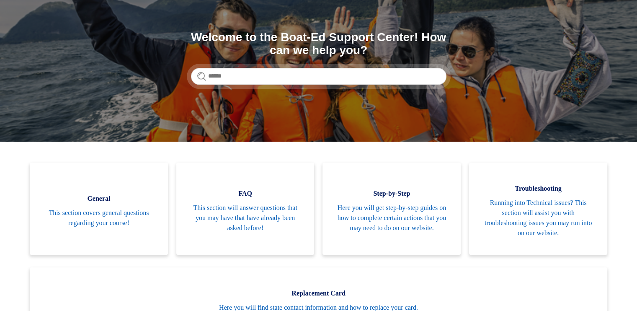
scroll to position [84, 0]
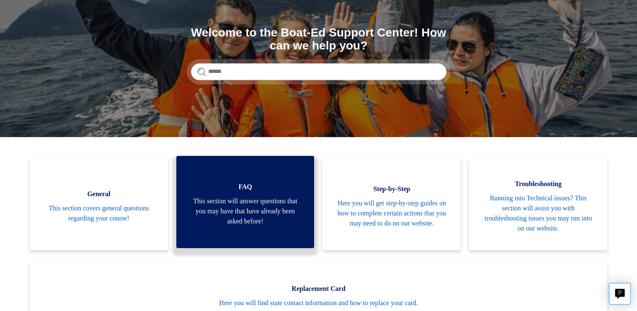
click at [239, 212] on span "This section will answer questions that you may have that have already been ask…" at bounding box center [245, 211] width 113 height 30
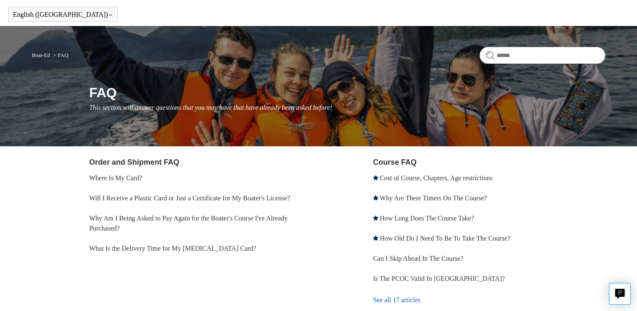
scroll to position [42, 0]
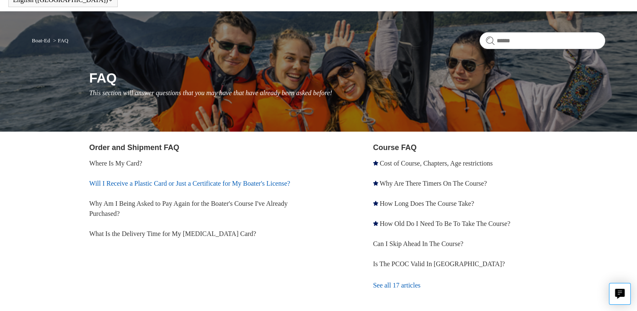
click at [178, 181] on link "Will I Receive a Plastic Card or Just a Certificate for My Boater's License?" at bounding box center [189, 183] width 201 height 7
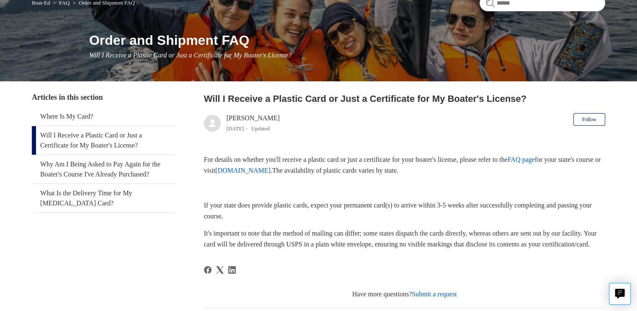
scroll to position [84, 0]
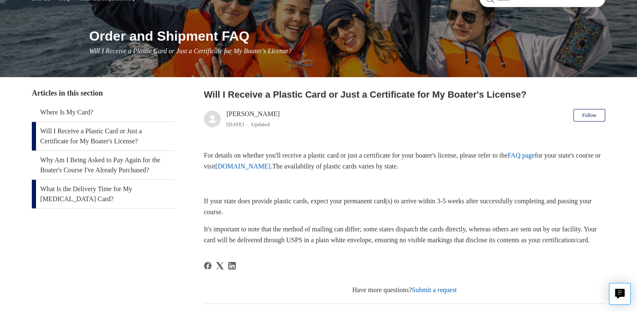
click at [127, 190] on link "What Is the Delivery Time for My [MEDICAL_DATA] Card?" at bounding box center [103, 194] width 143 height 28
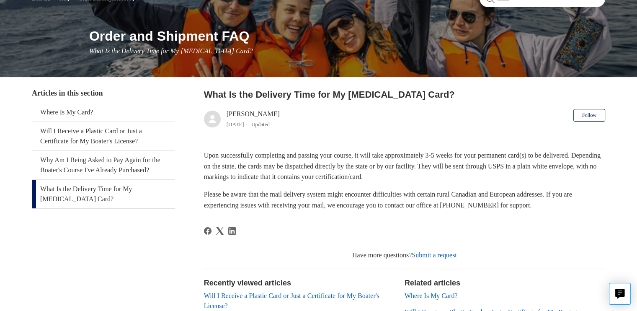
scroll to position [126, 0]
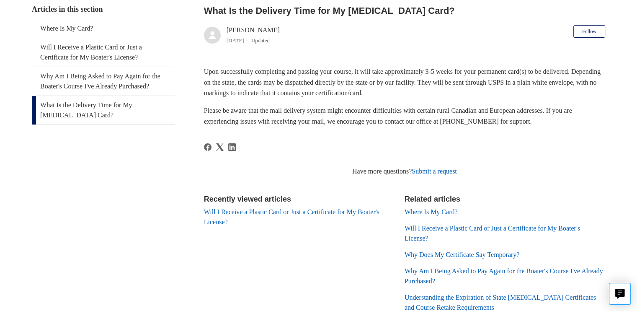
click at [432, 213] on link "Where Is My Card?" at bounding box center [430, 211] width 53 height 7
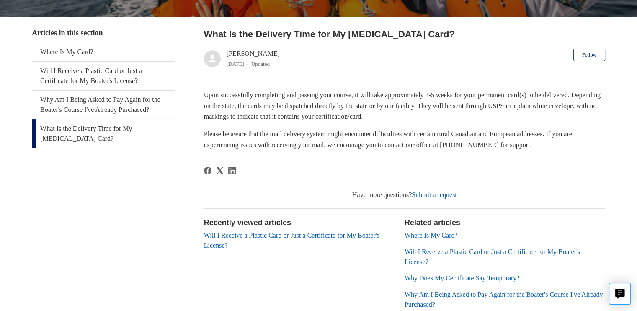
scroll to position [167, 0]
